Goal: Transaction & Acquisition: Purchase product/service

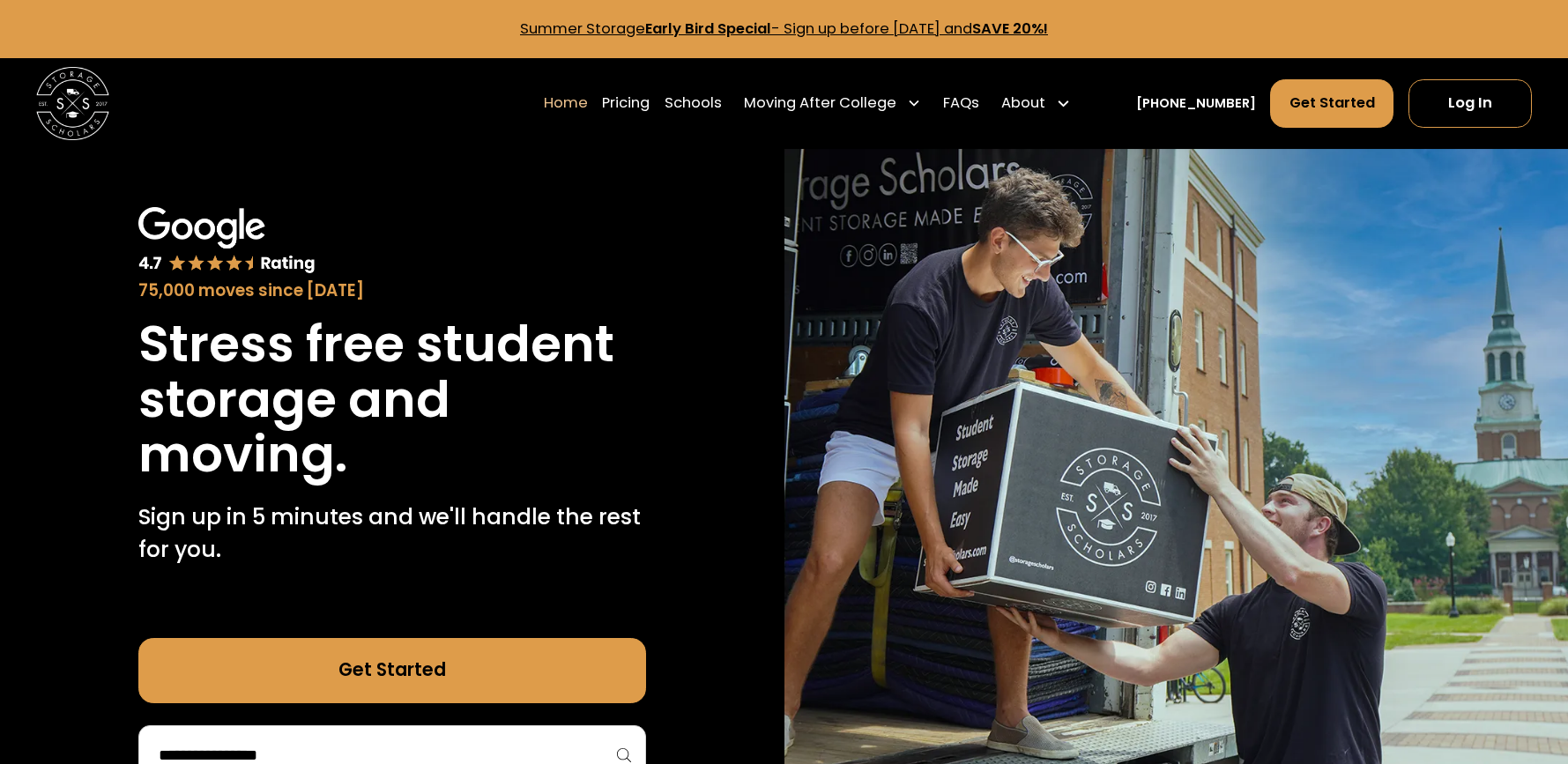
click at [390, 664] on link "Get Started" at bounding box center [392, 670] width 508 height 65
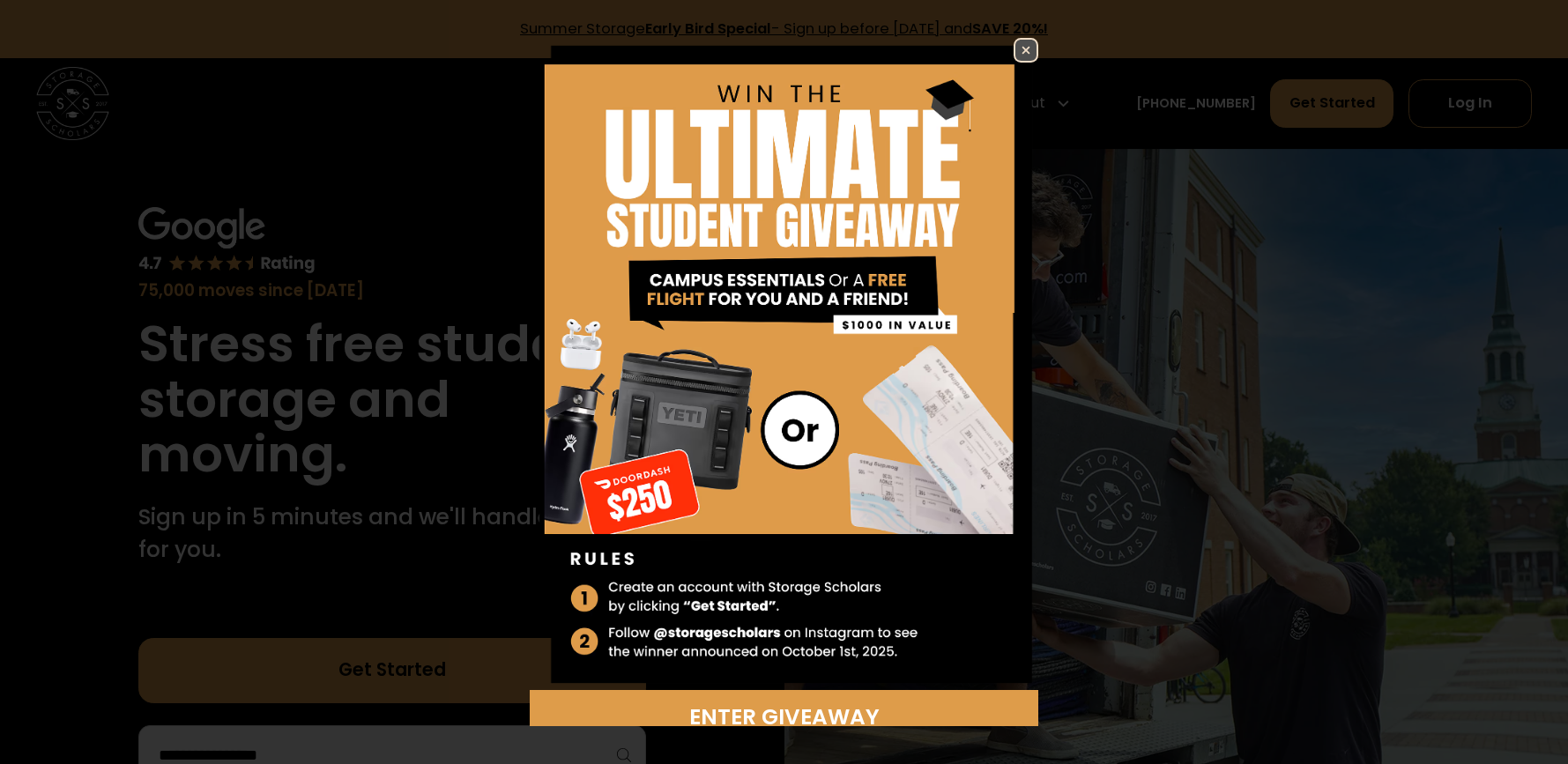
click at [1039, 50] on div "Enter Giveaway" at bounding box center [783, 381] width 665 height 687
click at [1032, 50] on img at bounding box center [1026, 50] width 22 height 22
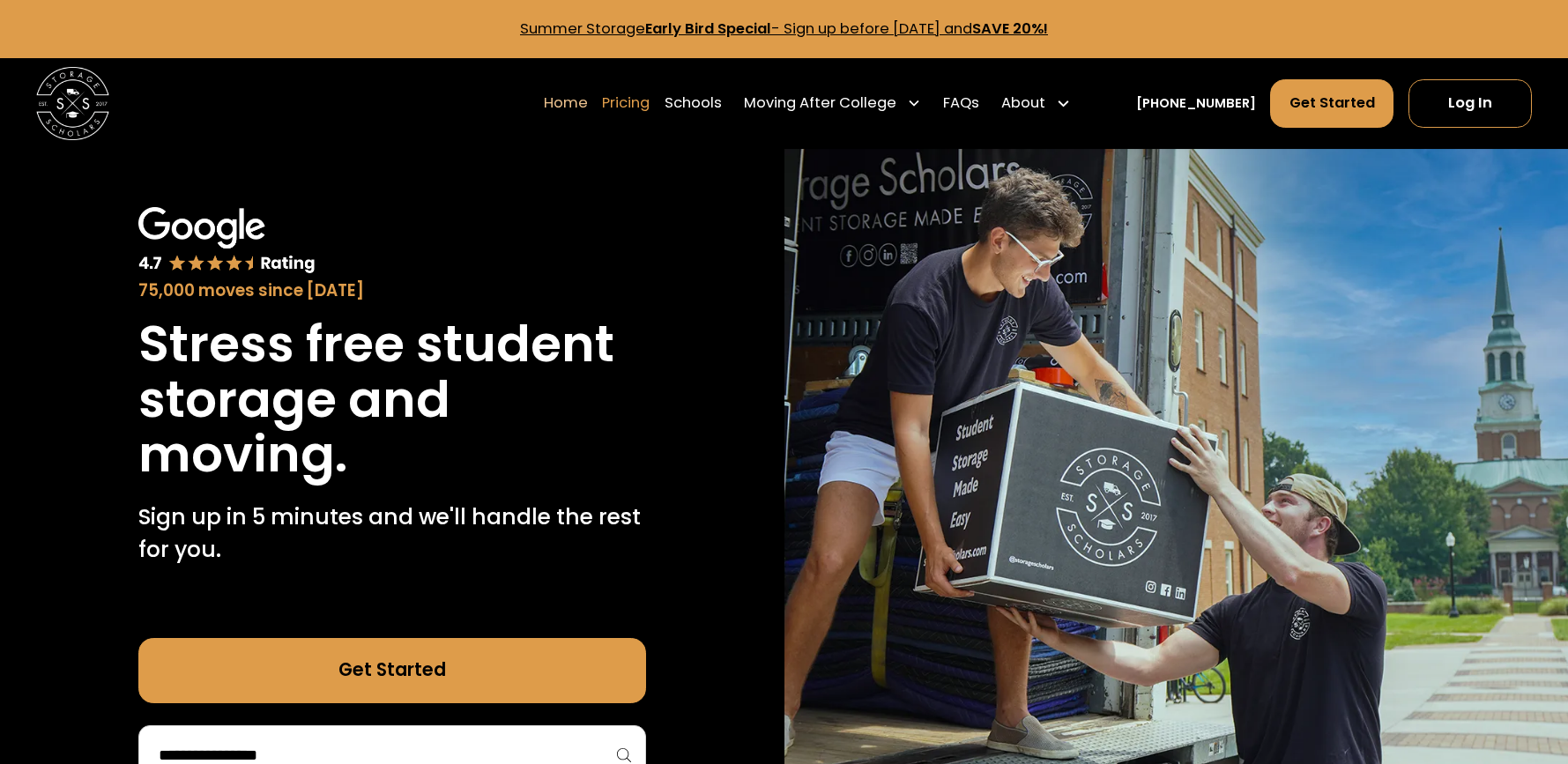
click at [650, 102] on link "Pricing" at bounding box center [626, 103] width 48 height 51
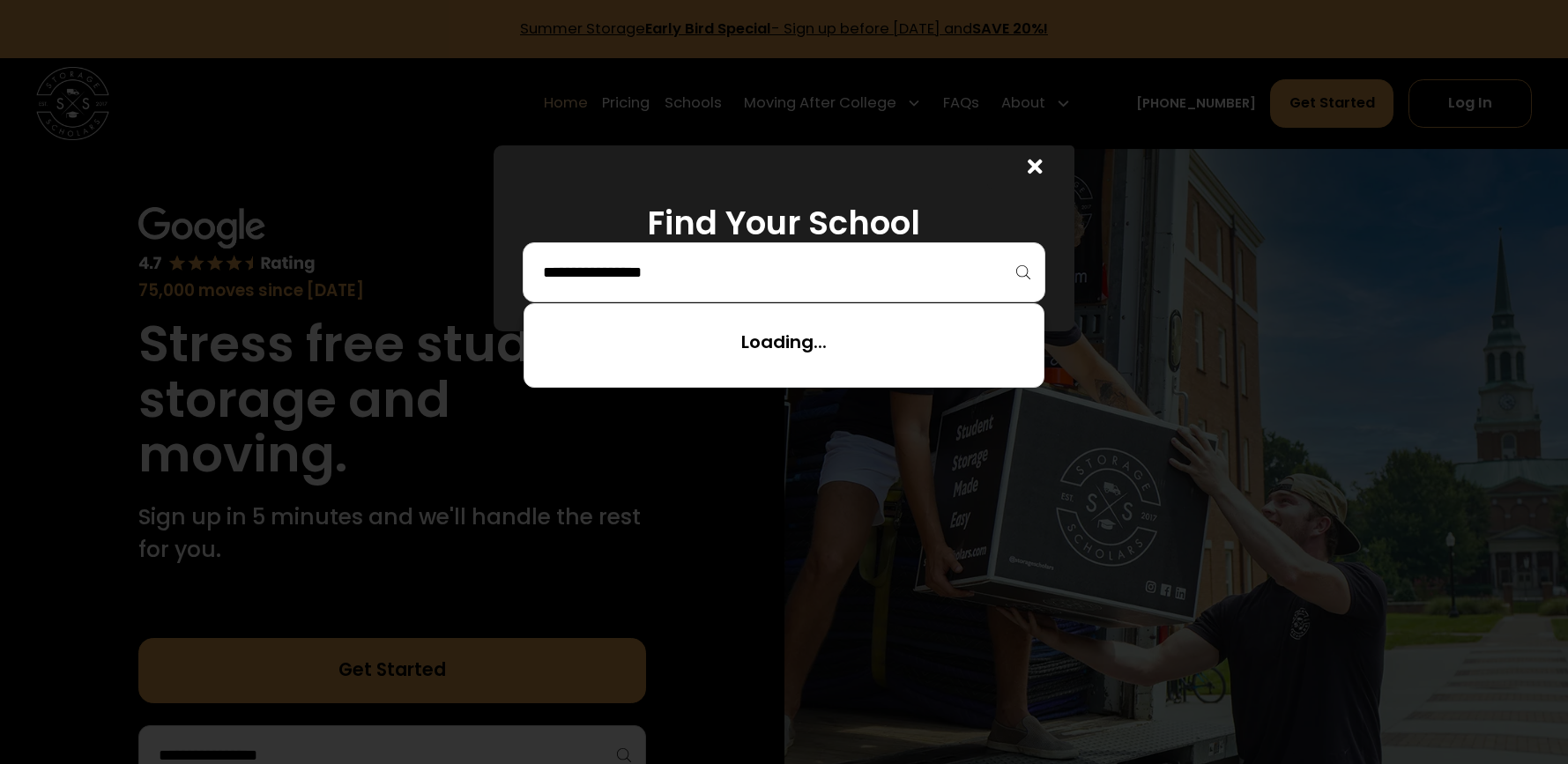
click at [711, 267] on input "search" at bounding box center [784, 273] width 486 height 30
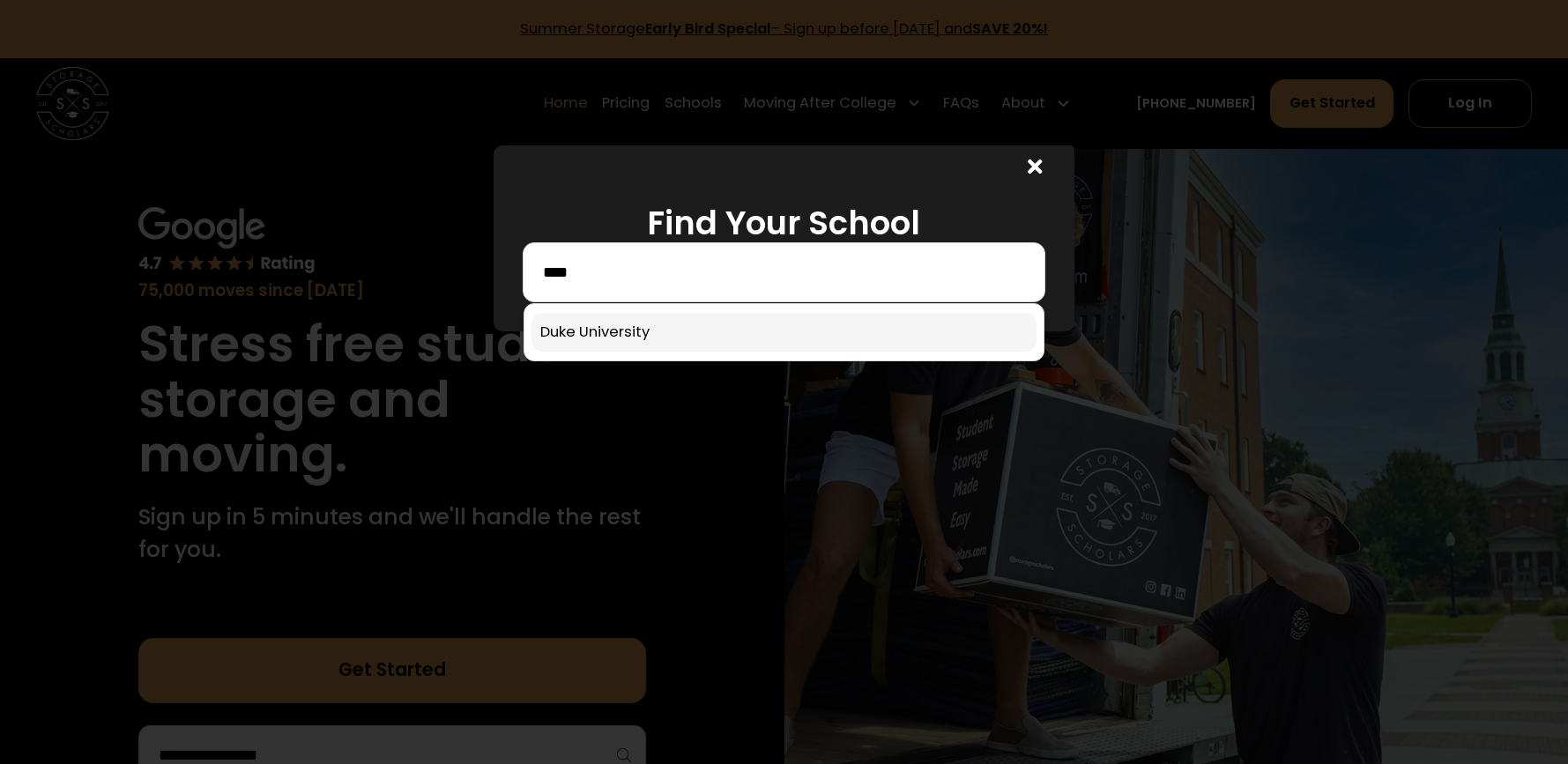
type input "****"
click at [625, 322] on link at bounding box center [783, 332] width 505 height 39
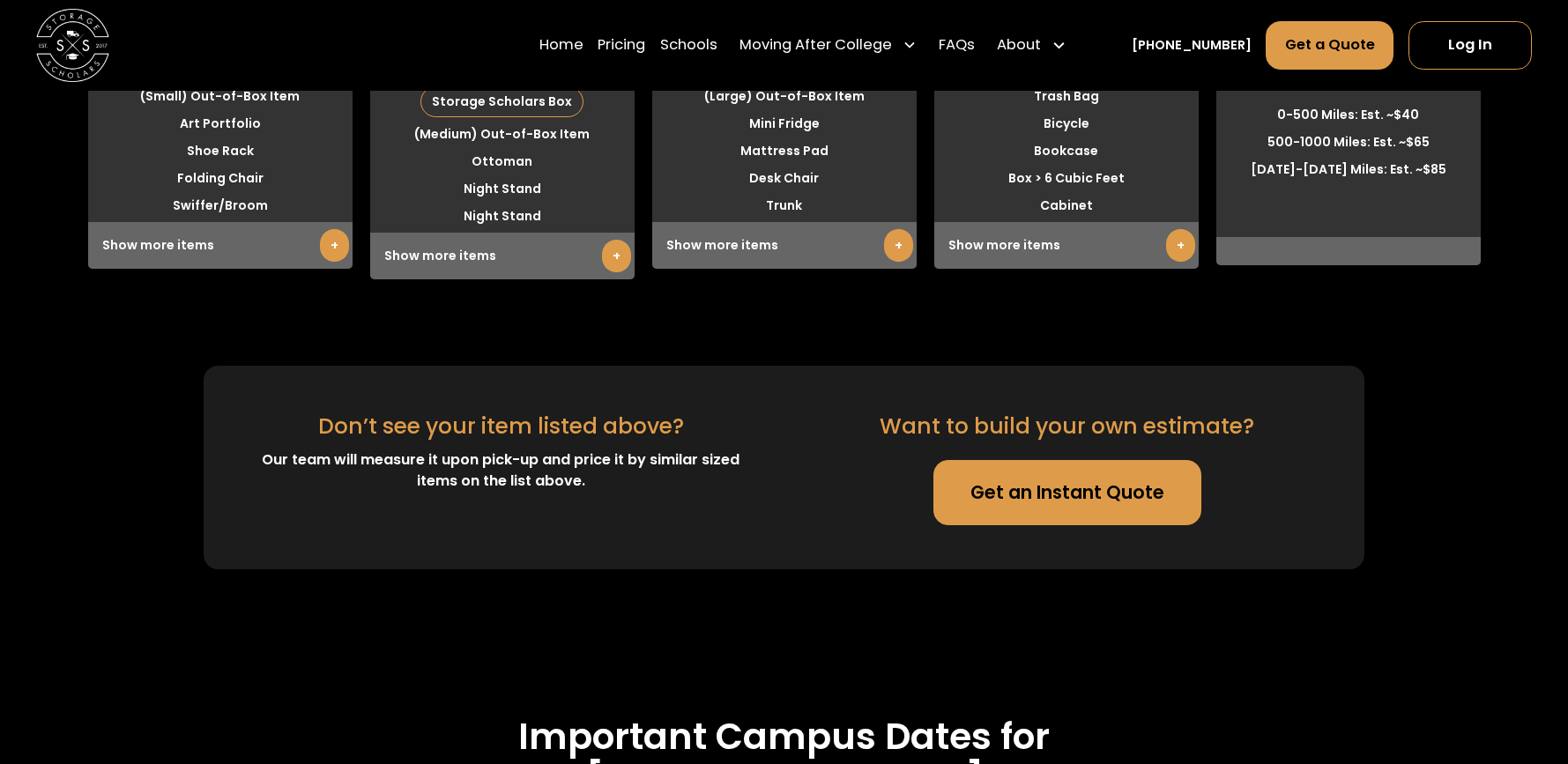
scroll to position [4682, 0]
